Goal: Information Seeking & Learning: Learn about a topic

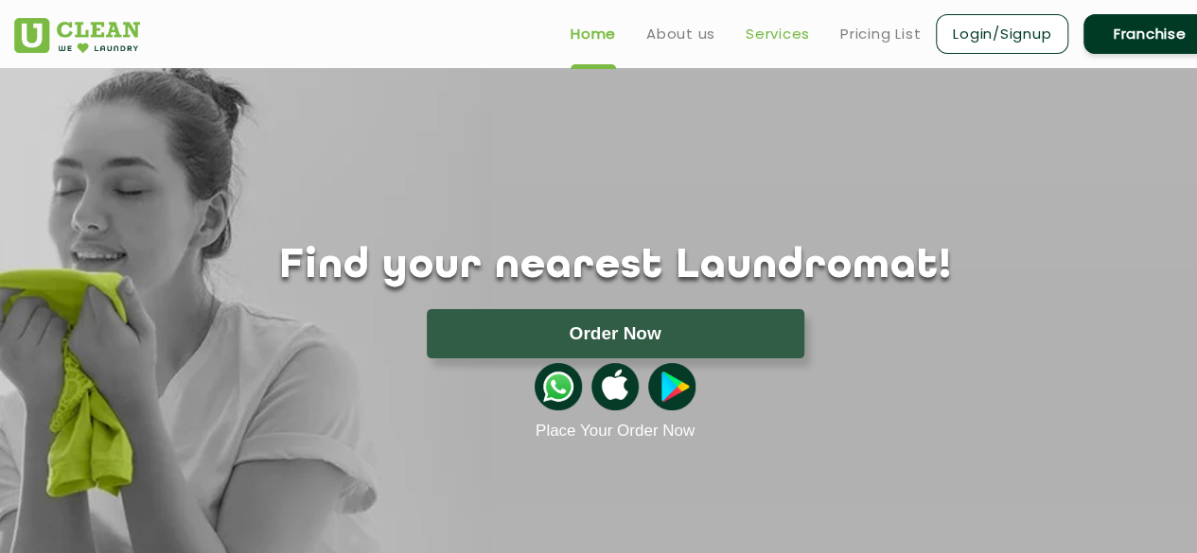
click at [778, 26] on link "Services" at bounding box center [777, 34] width 64 height 23
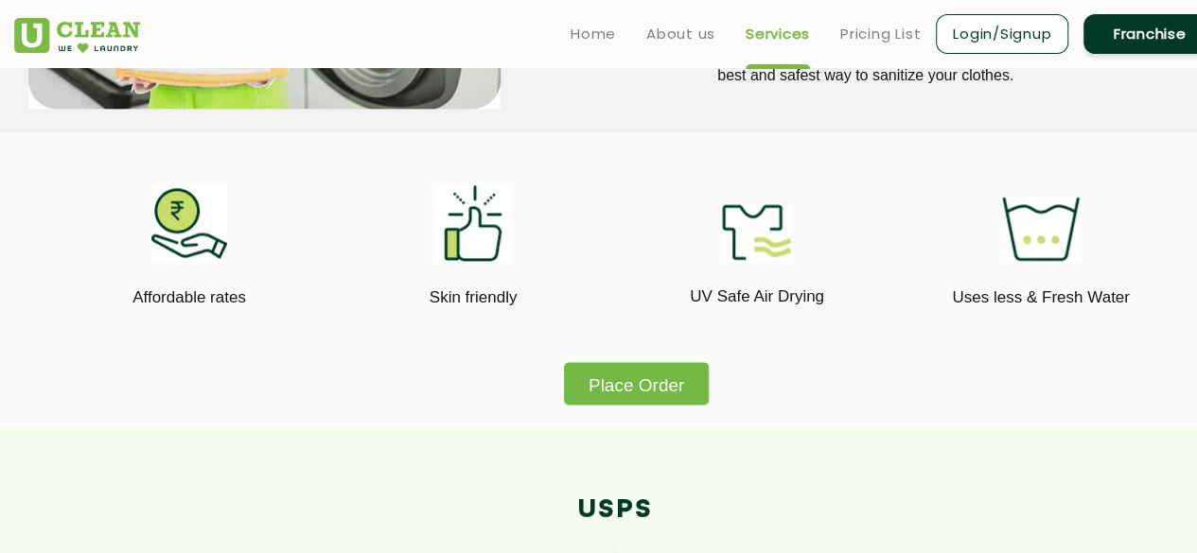
scroll to position [1027, 0]
click at [871, 27] on link "Pricing List" at bounding box center [880, 34] width 80 height 23
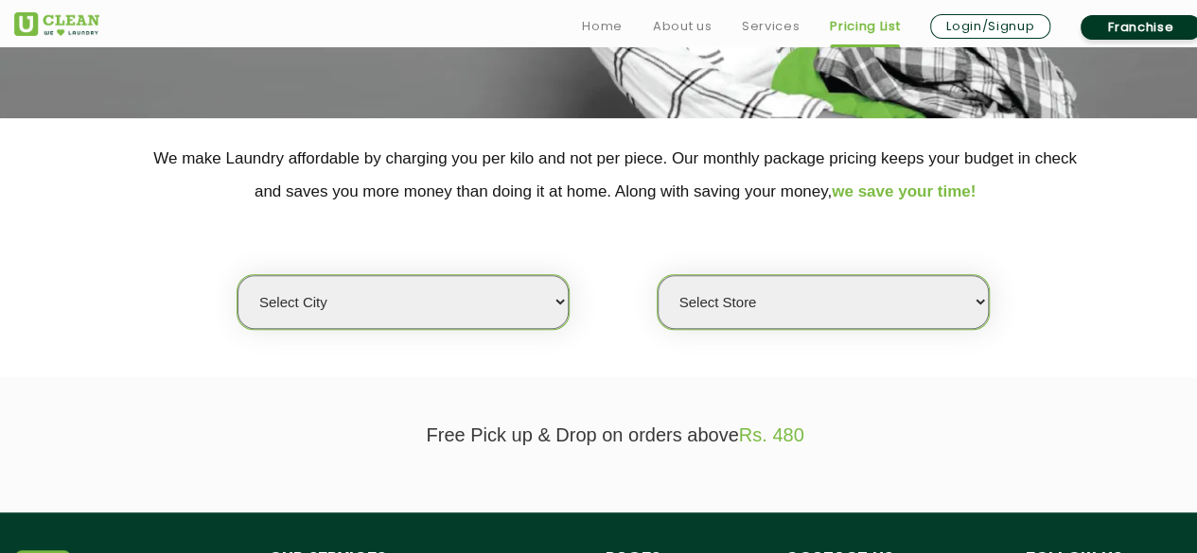
scroll to position [367, 0]
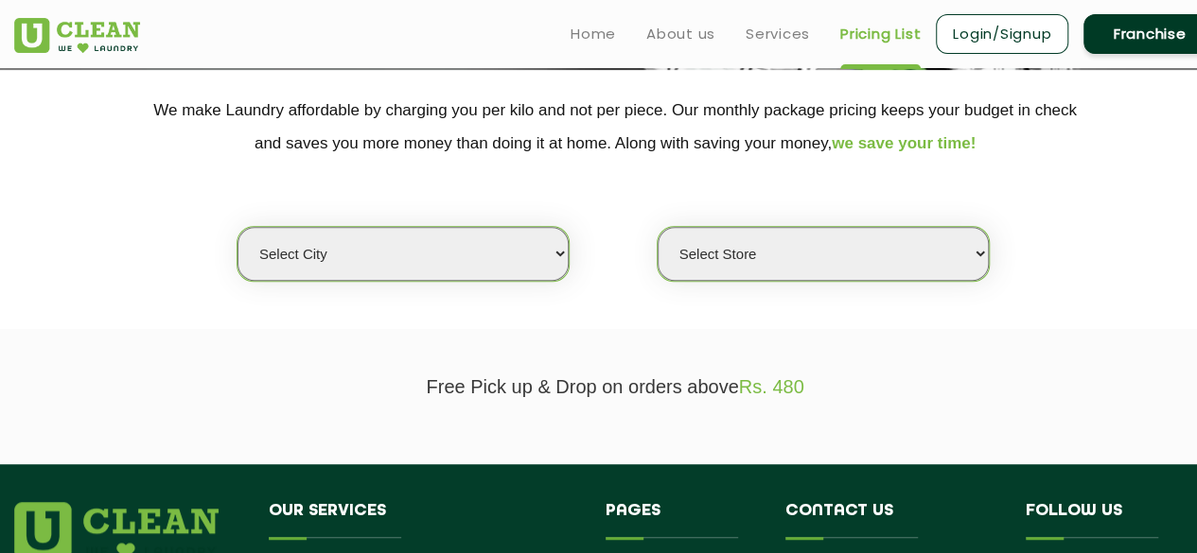
click at [560, 233] on select "Select city [GEOGRAPHIC_DATA] [GEOGRAPHIC_DATA] [GEOGRAPHIC_DATA] [GEOGRAPHIC_D…" at bounding box center [402, 254] width 331 height 54
select select "16"
click at [237, 227] on select "Select city [GEOGRAPHIC_DATA] [GEOGRAPHIC_DATA] [GEOGRAPHIC_DATA] [GEOGRAPHIC_D…" at bounding box center [402, 254] width 331 height 54
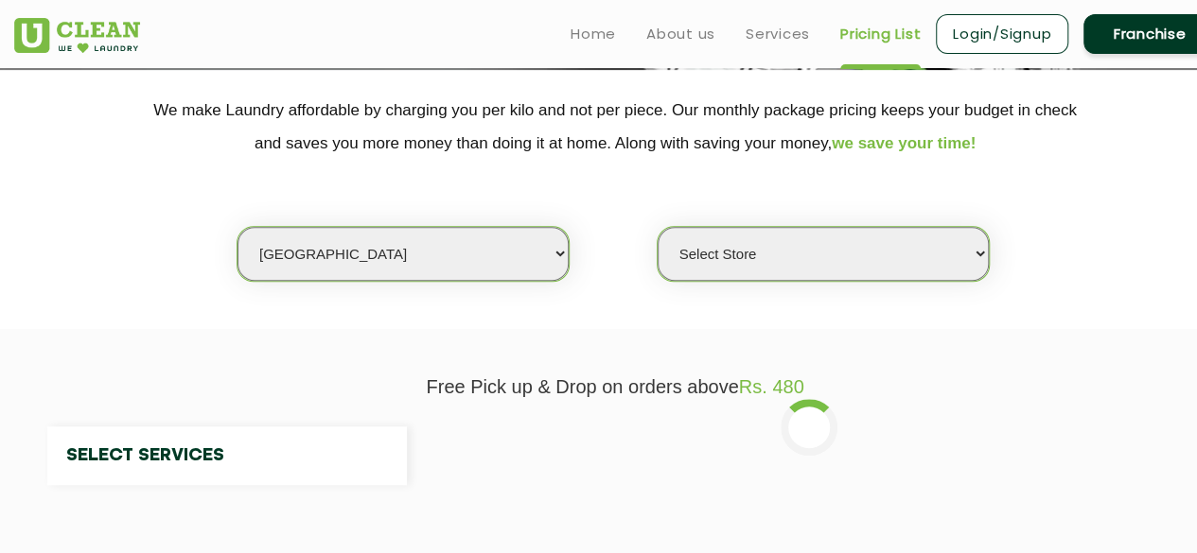
click at [789, 247] on select "Select Store UClean Deonar UClean LBS Marg UClean Chembur UClean Worli UClean […" at bounding box center [822, 254] width 331 height 54
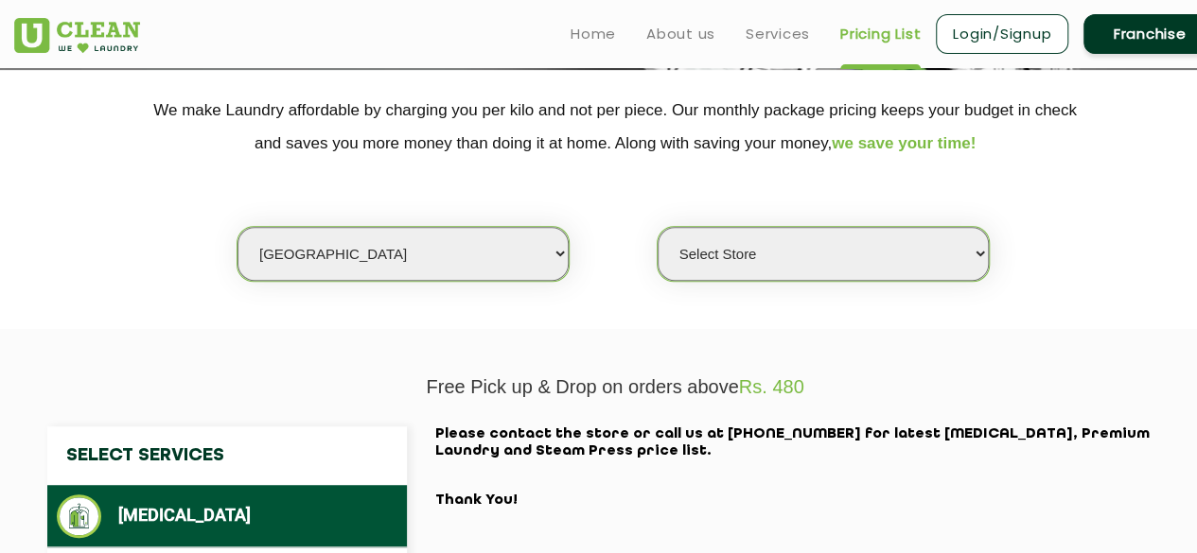
select select "390"
click at [657, 227] on select "Select Store UClean Deonar UClean LBS Marg UClean Chembur UClean Worli UClean […" at bounding box center [822, 254] width 331 height 54
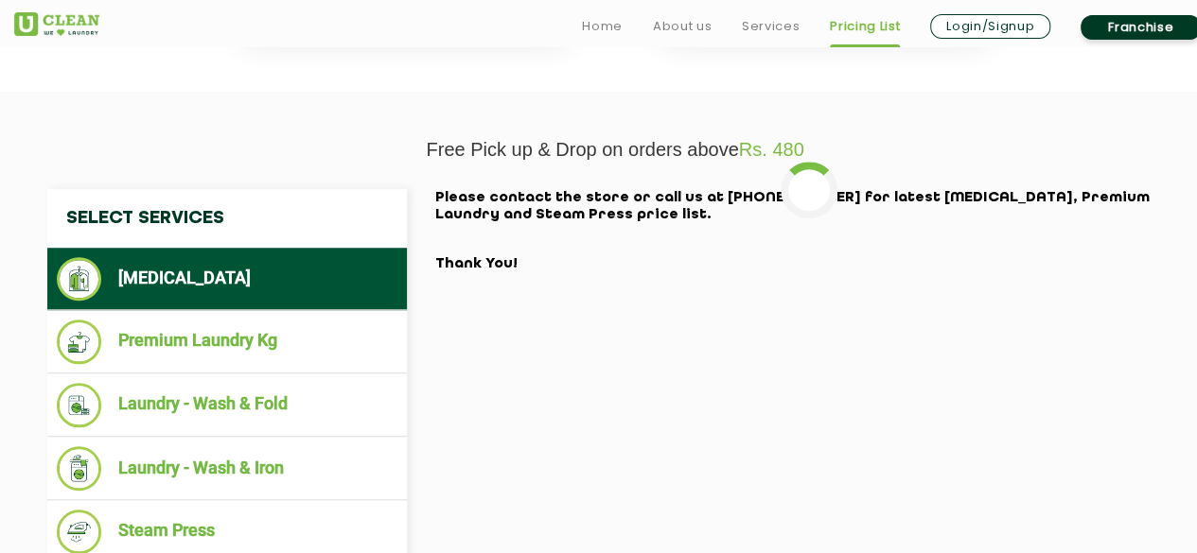
scroll to position [619, 0]
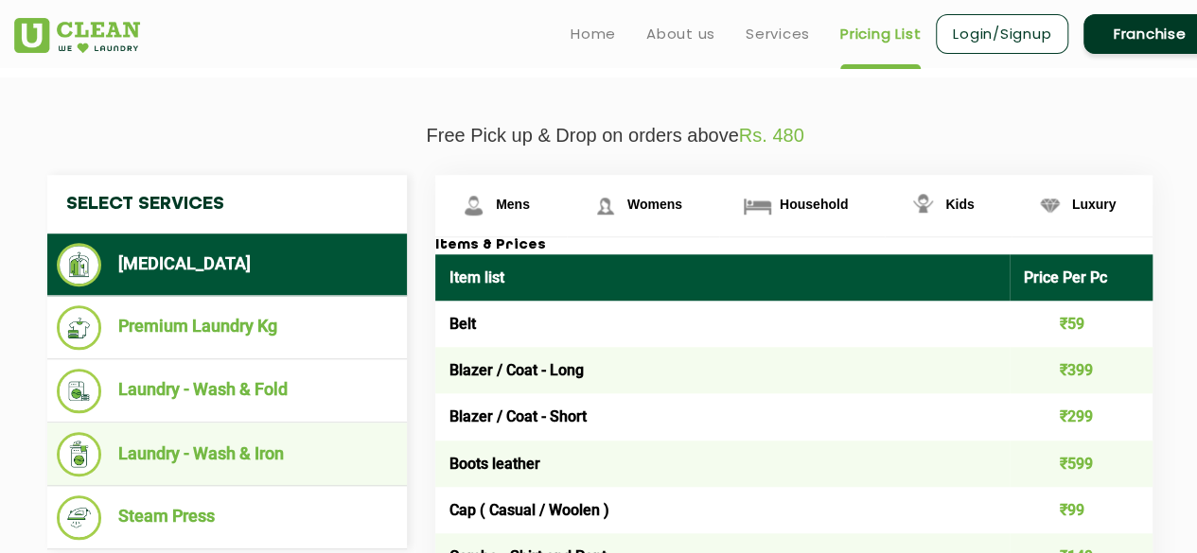
click at [314, 446] on li "Laundry - Wash & Iron" at bounding box center [227, 454] width 341 height 44
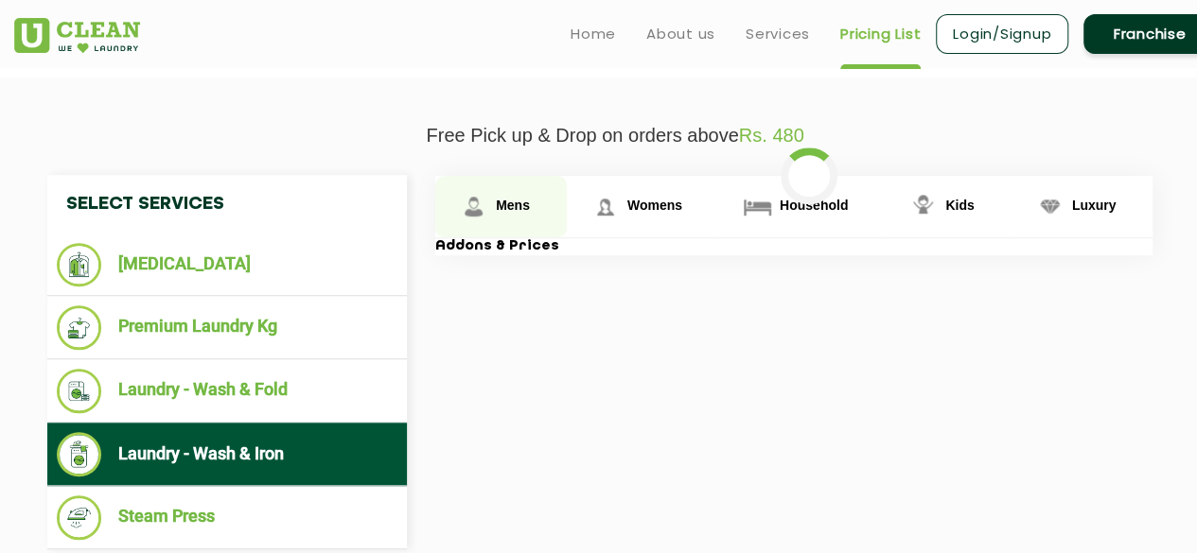
click at [494, 202] on link "Mens" at bounding box center [500, 206] width 131 height 61
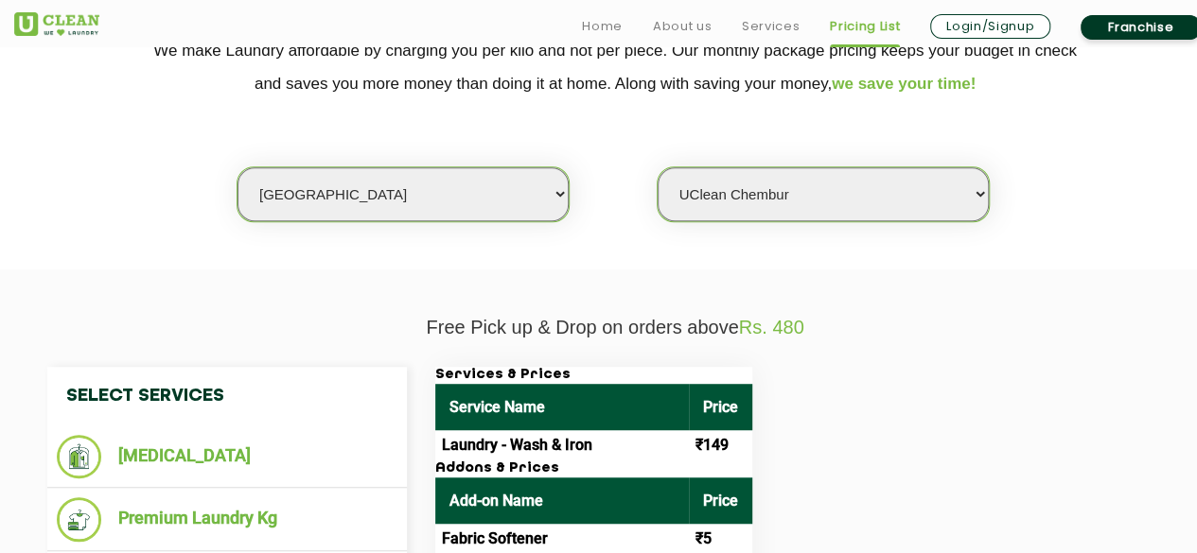
scroll to position [428, 0]
